Goal: Communication & Community: Answer question/provide support

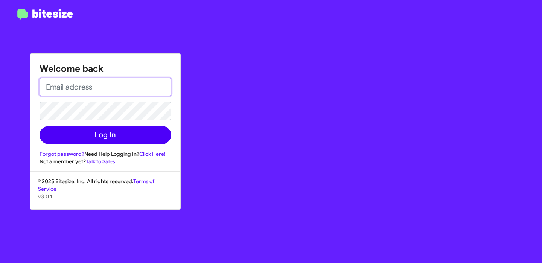
type input "[PERSON_NAME][EMAIL_ADDRESS][DOMAIN_NAME]"
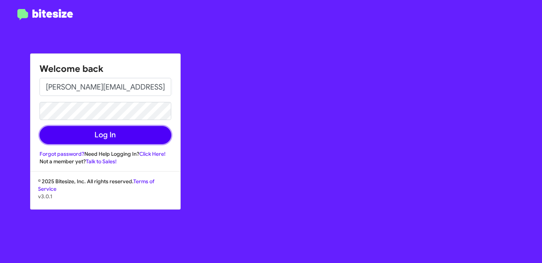
click at [128, 131] on button "Log In" at bounding box center [106, 135] width 132 height 18
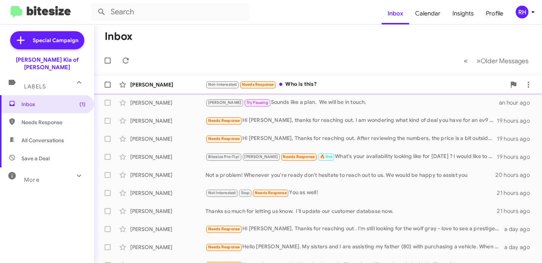
click at [322, 87] on div "Not-Interested Needs Response Who is this?" at bounding box center [355, 84] width 300 height 9
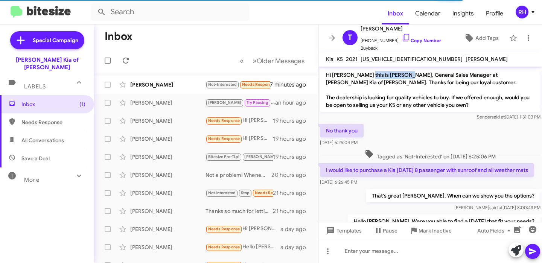
drag, startPoint x: 362, startPoint y: 75, endPoint x: 404, endPoint y: 76, distance: 42.9
click at [404, 76] on p "Hi Tracy this is Stephen Graziano, General Sales Manager at Nielsen Kia of Newt…" at bounding box center [430, 90] width 220 height 44
copy p "Stephen Graziano"
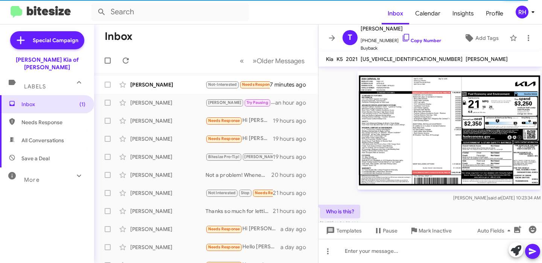
scroll to position [373, 0]
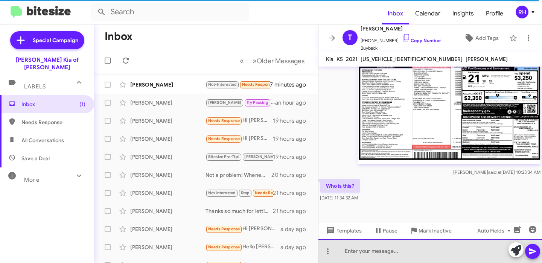
click at [389, 252] on div at bounding box center [430, 251] width 224 height 24
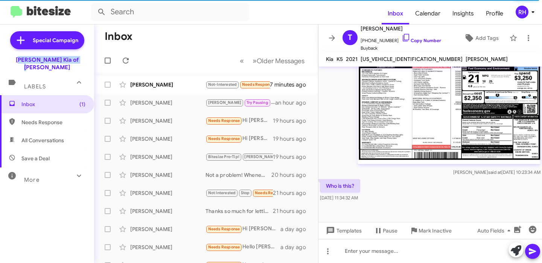
drag, startPoint x: 14, startPoint y: 61, endPoint x: 76, endPoint y: 60, distance: 62.1
click at [77, 60] on div "[PERSON_NAME] Kia of [PERSON_NAME]" at bounding box center [47, 62] width 94 height 18
copy div "[PERSON_NAME] Kia of [PERSON_NAME]"
click at [377, 253] on div at bounding box center [430, 251] width 224 height 24
paste div
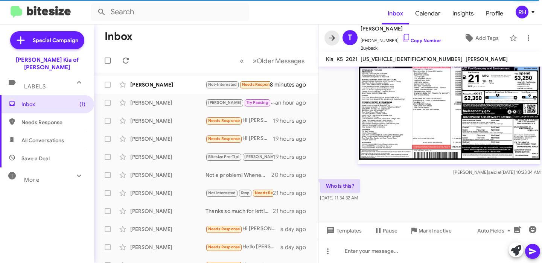
click at [333, 40] on icon at bounding box center [331, 37] width 9 height 9
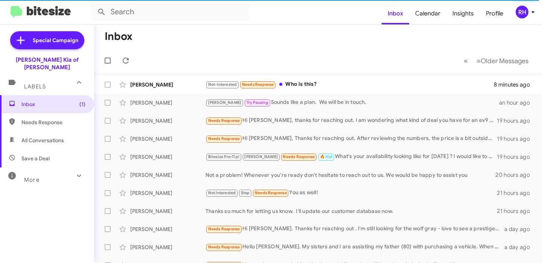
click at [521, 17] on div "RH" at bounding box center [521, 12] width 13 height 13
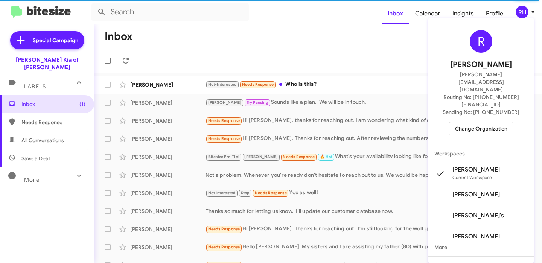
click at [486, 122] on span "Change Organization" at bounding box center [481, 128] width 52 height 13
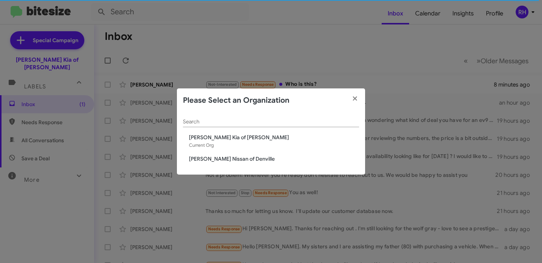
click at [243, 158] on span "[PERSON_NAME] Nissan of Denville" at bounding box center [274, 159] width 170 height 8
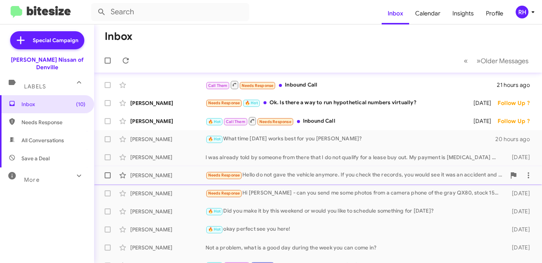
scroll to position [127, 0]
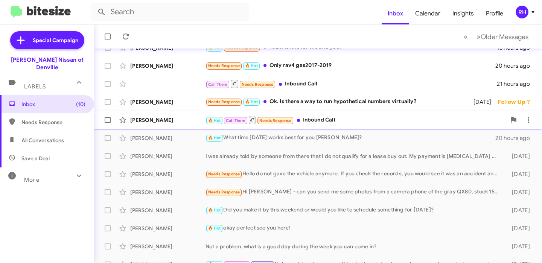
click at [315, 121] on div "🔥 Hot Call Them Needs Response Inbound Call" at bounding box center [355, 119] width 300 height 9
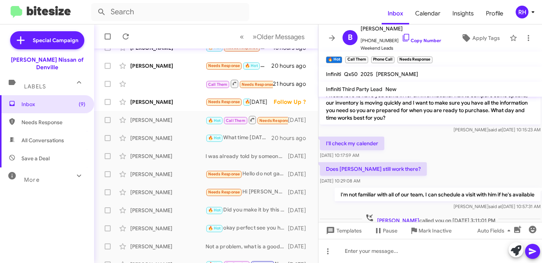
scroll to position [85, 0]
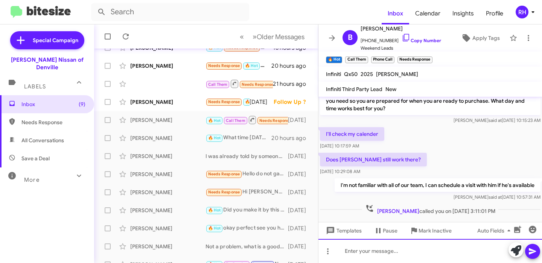
click at [366, 251] on div at bounding box center [430, 251] width 224 height 24
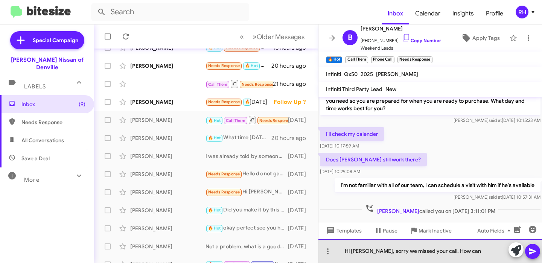
click at [393, 250] on div "Hi [PERSON_NAME], sorry we missed your call. How can" at bounding box center [430, 251] width 224 height 24
click at [453, 251] on div "Hi [PERSON_NAME], sorry i missed your call. How can" at bounding box center [430, 251] width 224 height 24
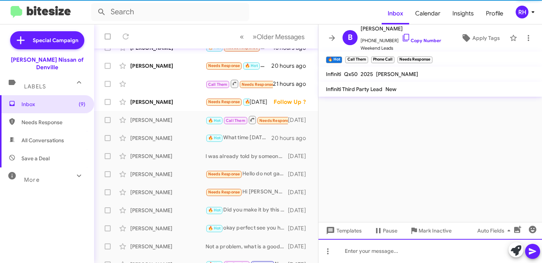
scroll to position [0, 0]
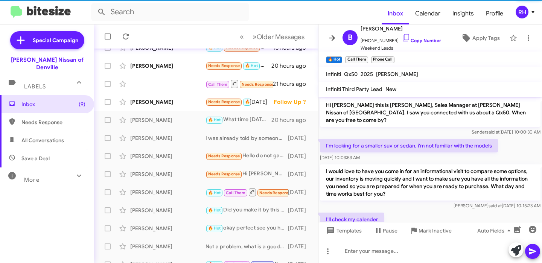
click at [333, 37] on icon at bounding box center [331, 37] width 9 height 9
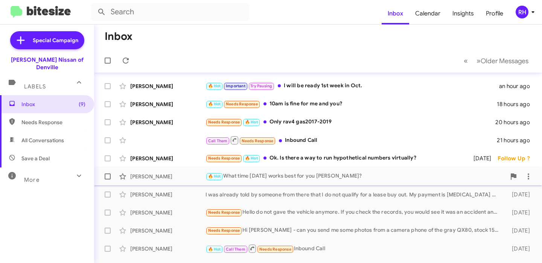
scroll to position [70, 0]
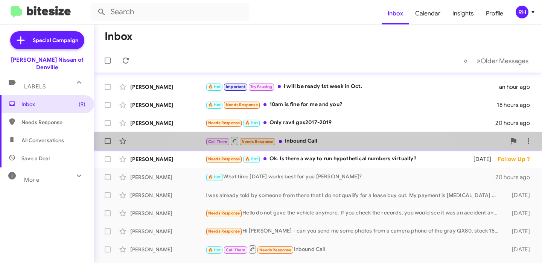
click at [307, 142] on div "Call Them Needs Response Inbound Call" at bounding box center [355, 140] width 300 height 9
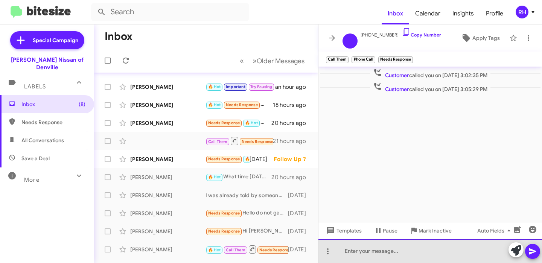
click at [388, 248] on div at bounding box center [430, 251] width 224 height 24
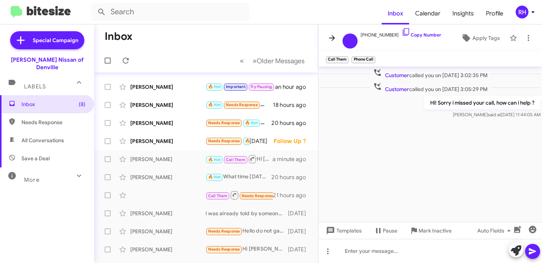
click at [328, 36] on icon at bounding box center [331, 37] width 9 height 9
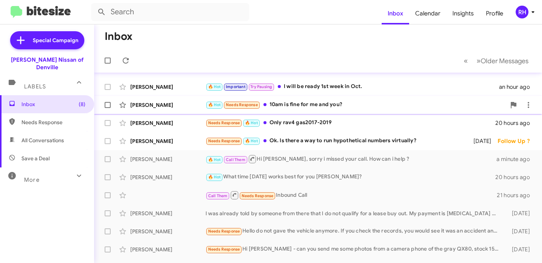
click at [325, 109] on div "🔥 Hot Needs Response 10am is fine for me and you?" at bounding box center [355, 104] width 300 height 9
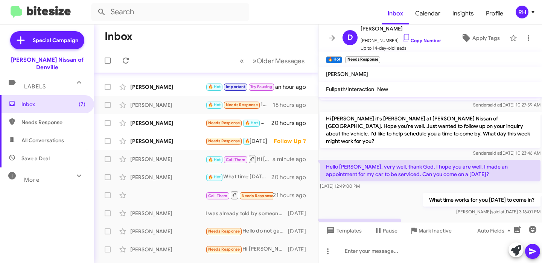
scroll to position [42, 0]
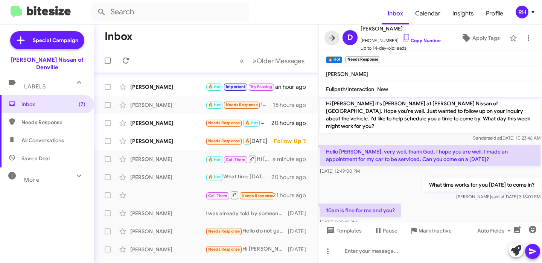
click at [334, 38] on icon at bounding box center [332, 38] width 6 height 6
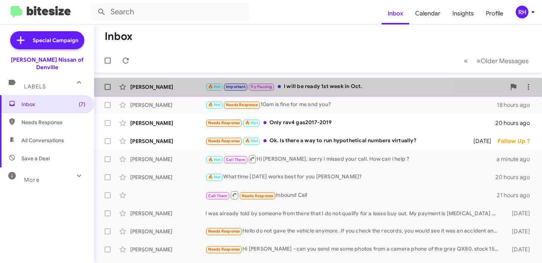
click at [307, 90] on div "🔥 Hot Important Try Pausing I will be ready 1st week in Oct." at bounding box center [355, 86] width 300 height 9
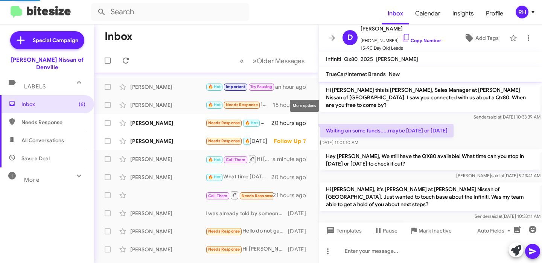
scroll to position [192, 0]
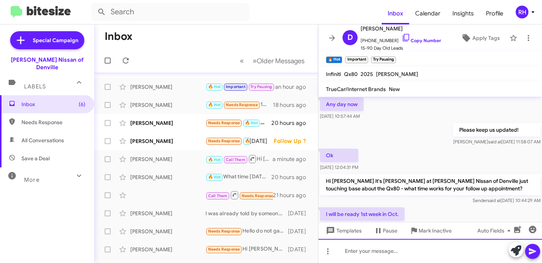
click at [379, 246] on div at bounding box center [430, 251] width 224 height 24
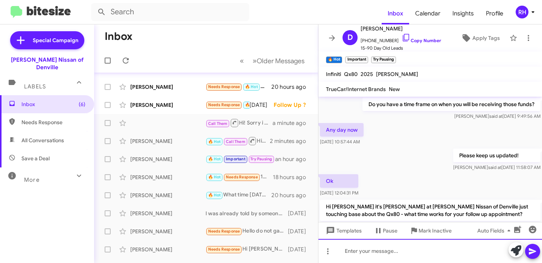
scroll to position [234, 0]
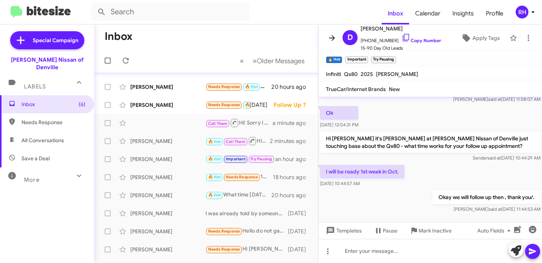
click at [326, 39] on span at bounding box center [331, 37] width 15 height 9
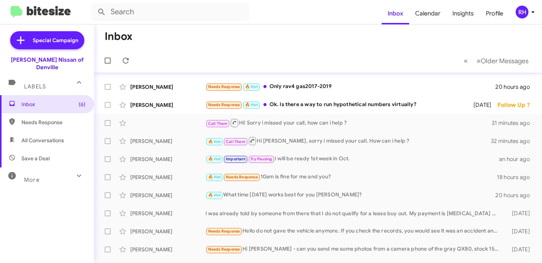
click at [529, 7] on span "RH" at bounding box center [526, 12] width 23 height 13
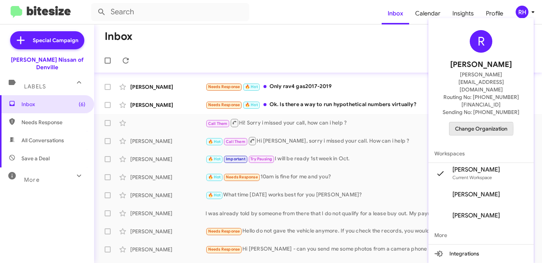
click at [485, 122] on span "Change Organization" at bounding box center [481, 128] width 52 height 13
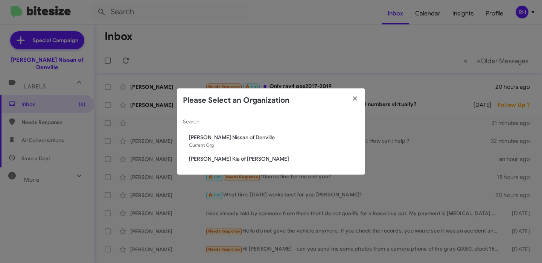
click at [231, 160] on span "[PERSON_NAME] Kia of [PERSON_NAME]" at bounding box center [274, 159] width 170 height 8
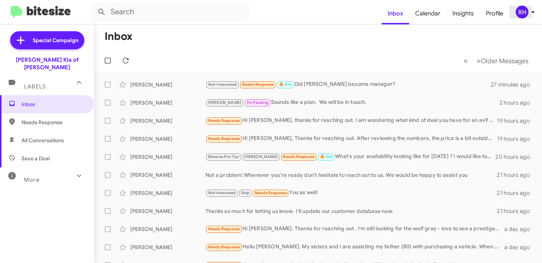
click at [533, 11] on icon at bounding box center [532, 12] width 9 height 9
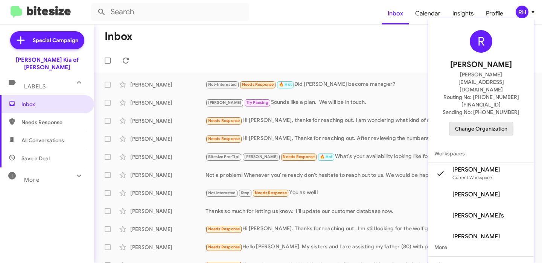
click at [473, 122] on span "Change Organization" at bounding box center [481, 128] width 52 height 13
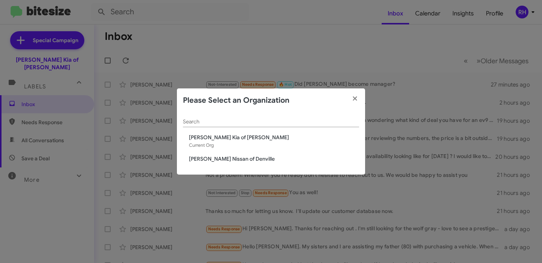
click at [242, 157] on span "[PERSON_NAME] Nissan of Denville" at bounding box center [274, 159] width 170 height 8
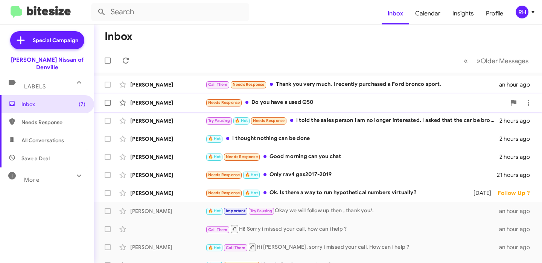
click at [297, 106] on div "Needs Response Do you have a used Q50" at bounding box center [355, 102] width 300 height 9
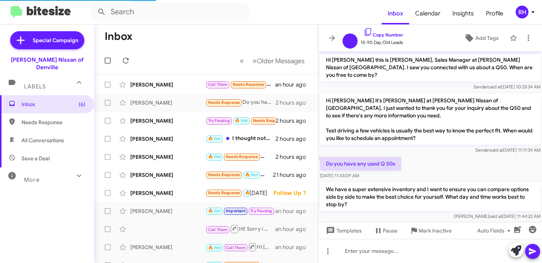
scroll to position [90, 0]
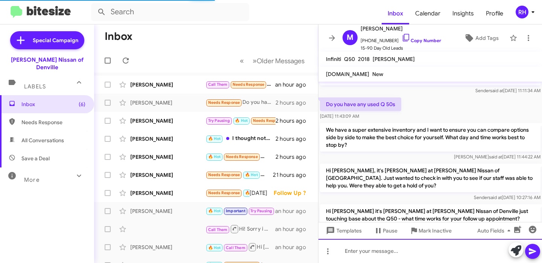
click at [367, 250] on div at bounding box center [430, 251] width 224 height 24
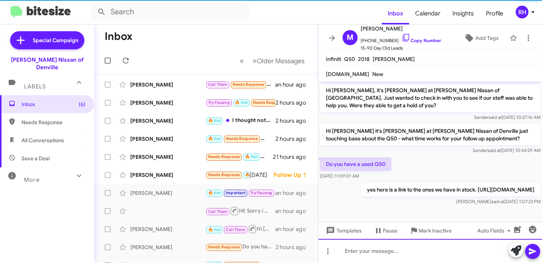
scroll to position [155, 0]
